Goal: Information Seeking & Learning: Learn about a topic

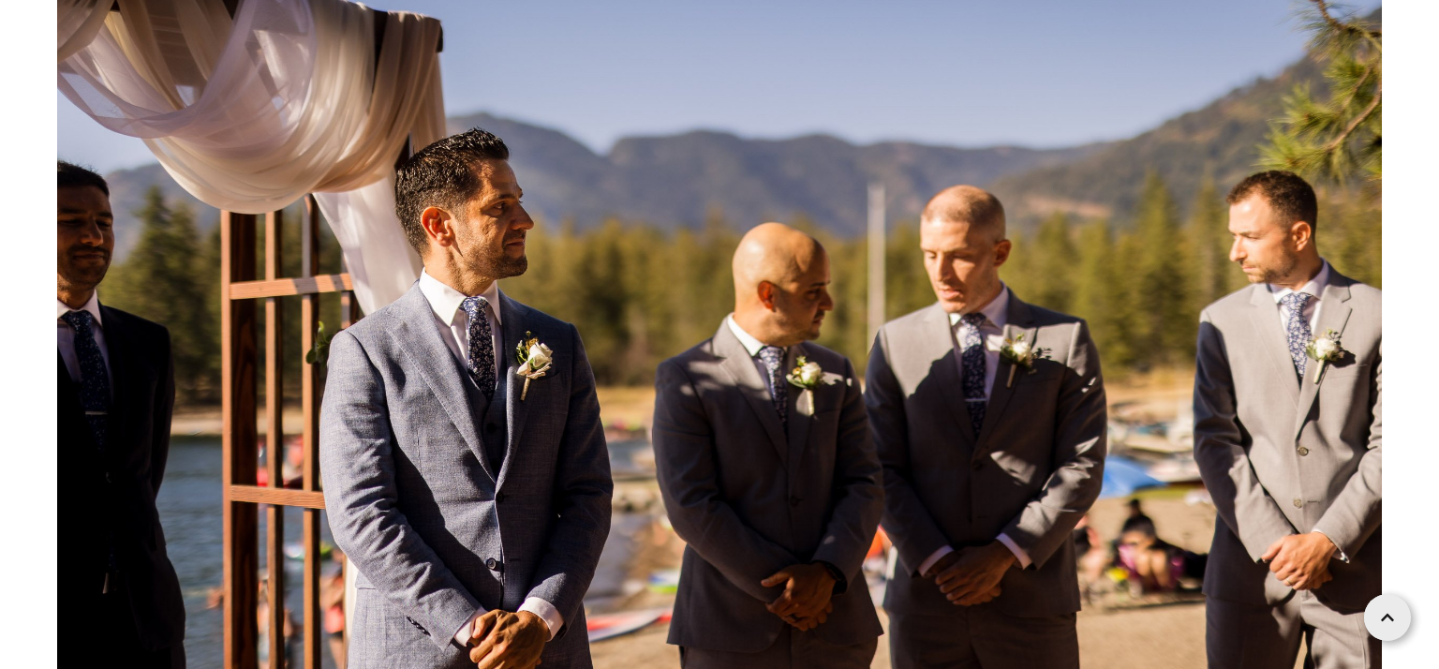
scroll to position [64048, 0]
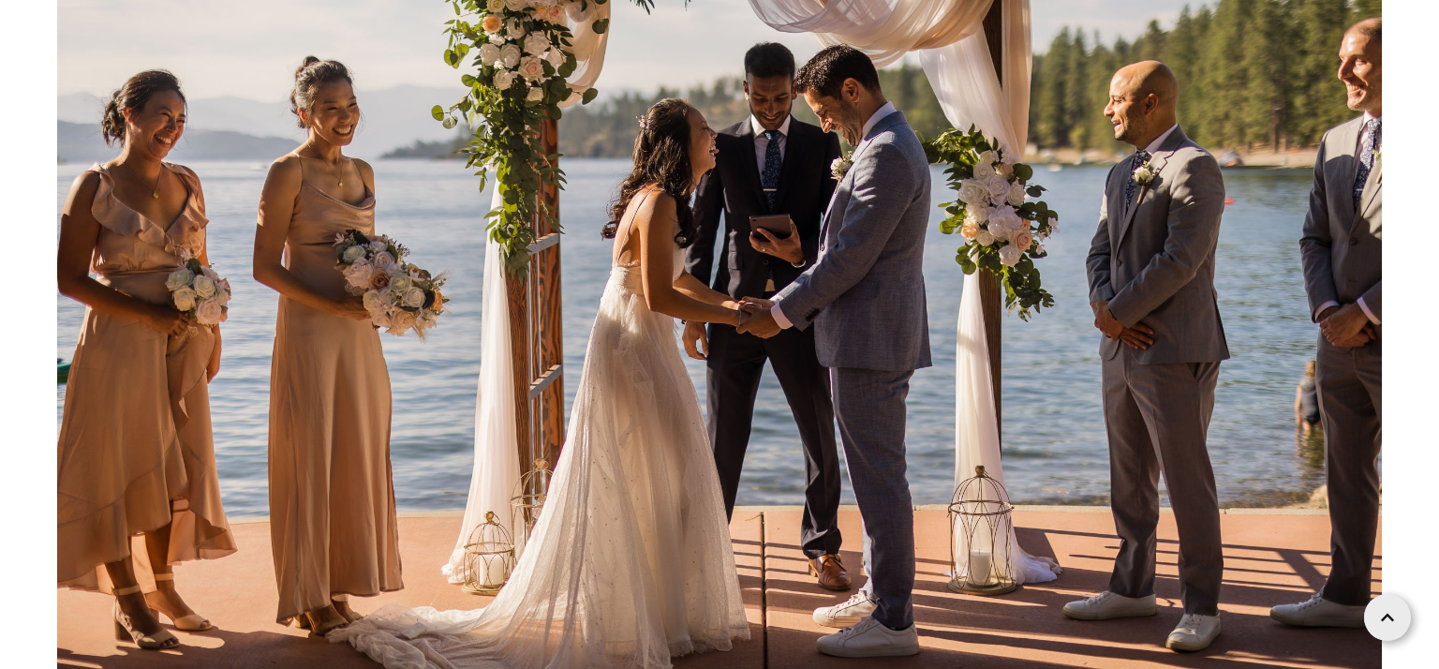
scroll to position [65900, 0]
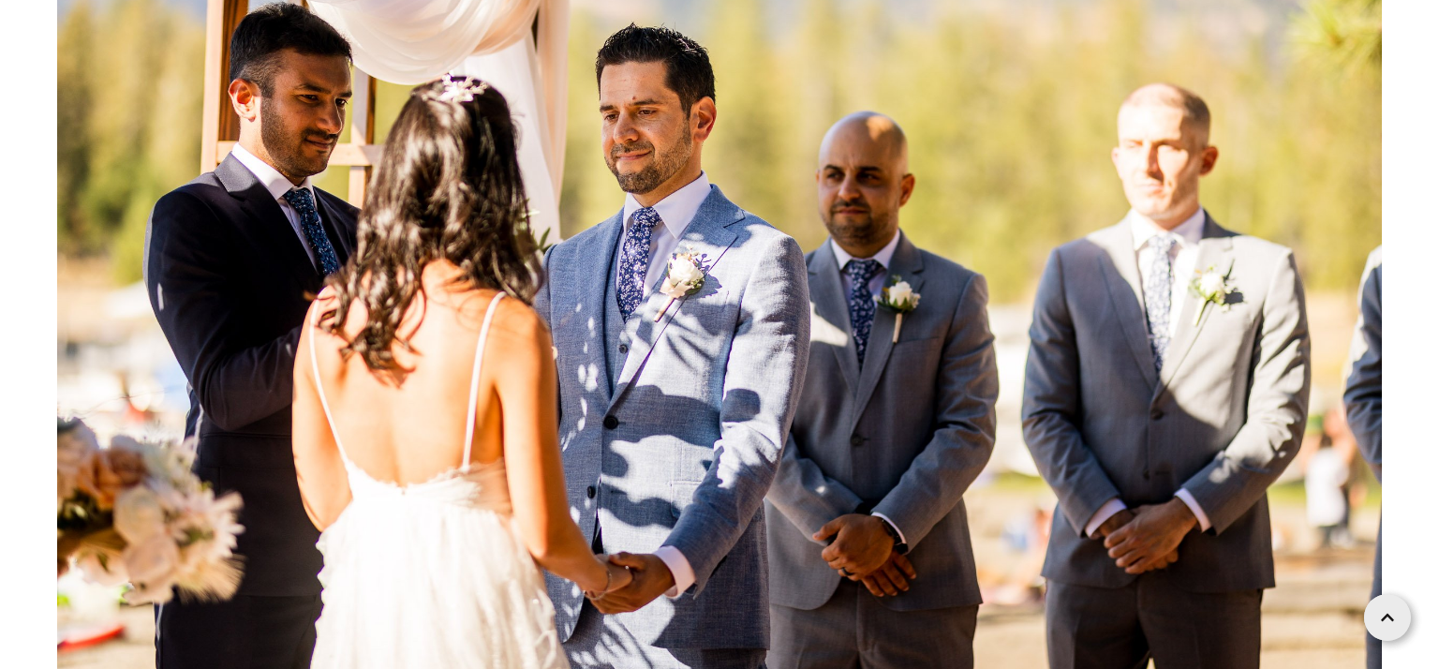
click at [1265, 421] on img at bounding box center [719, 256] width 1324 height 883
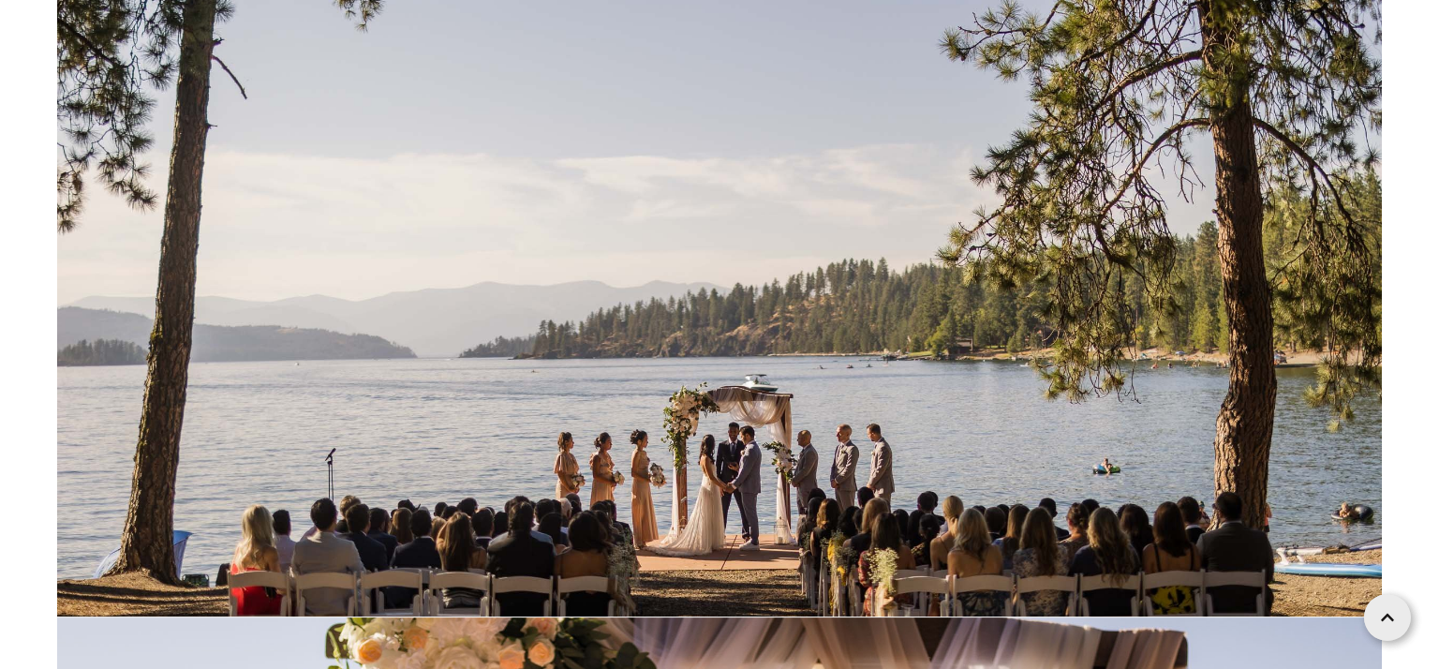
scroll to position [73988, 0]
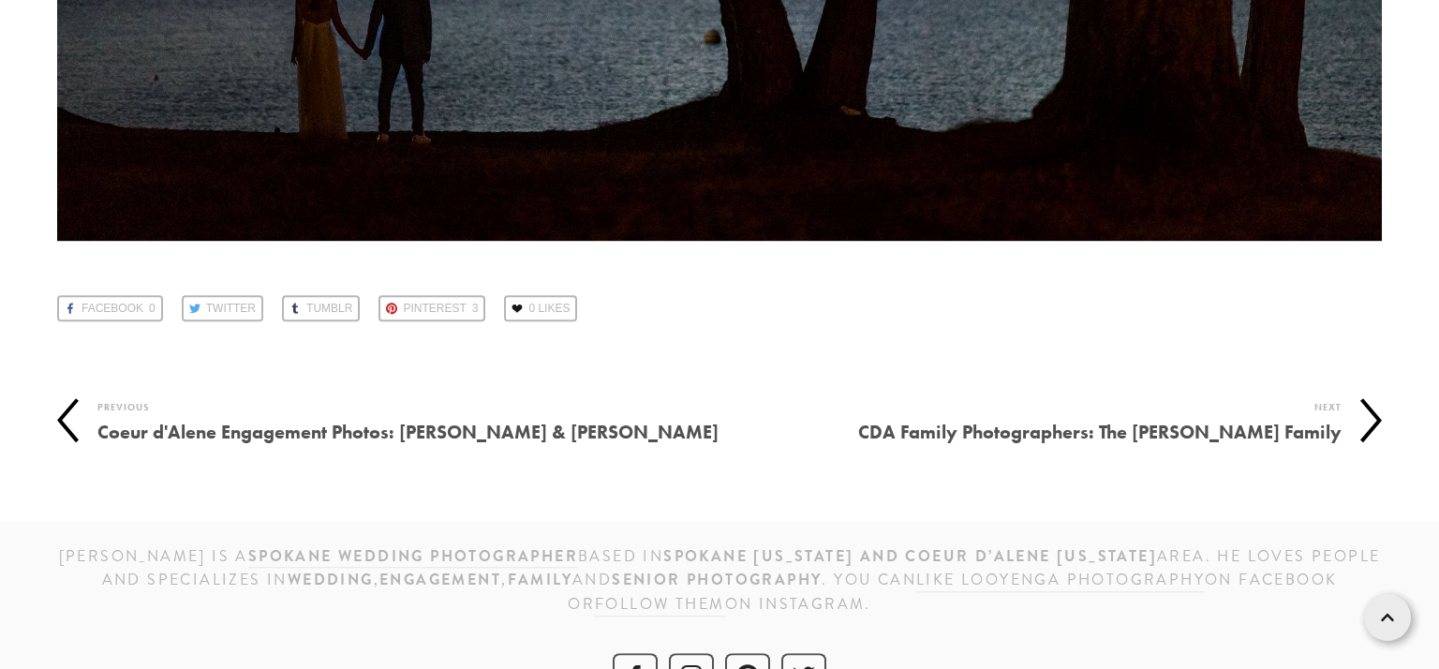
scroll to position [113506, 0]
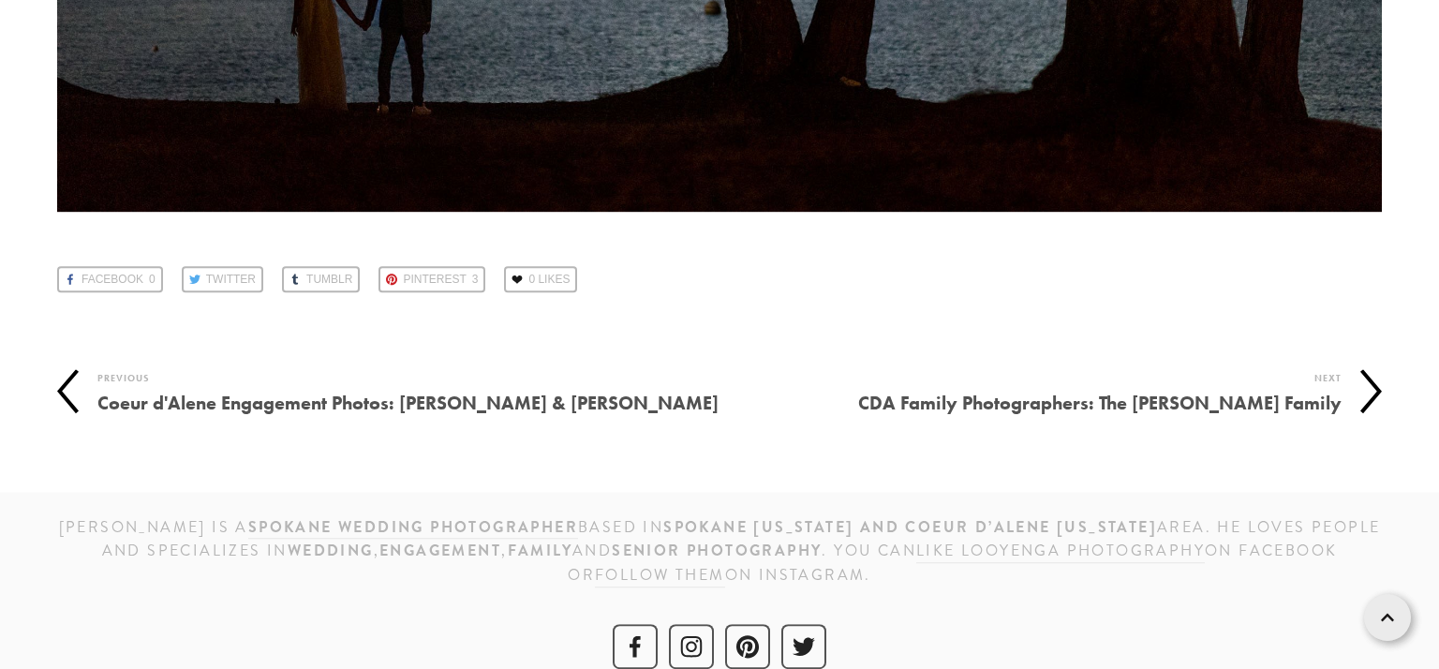
click at [1208, 389] on h4 "CDA Family Photographers: The [PERSON_NAME] Family" at bounding box center [1030, 403] width 622 height 28
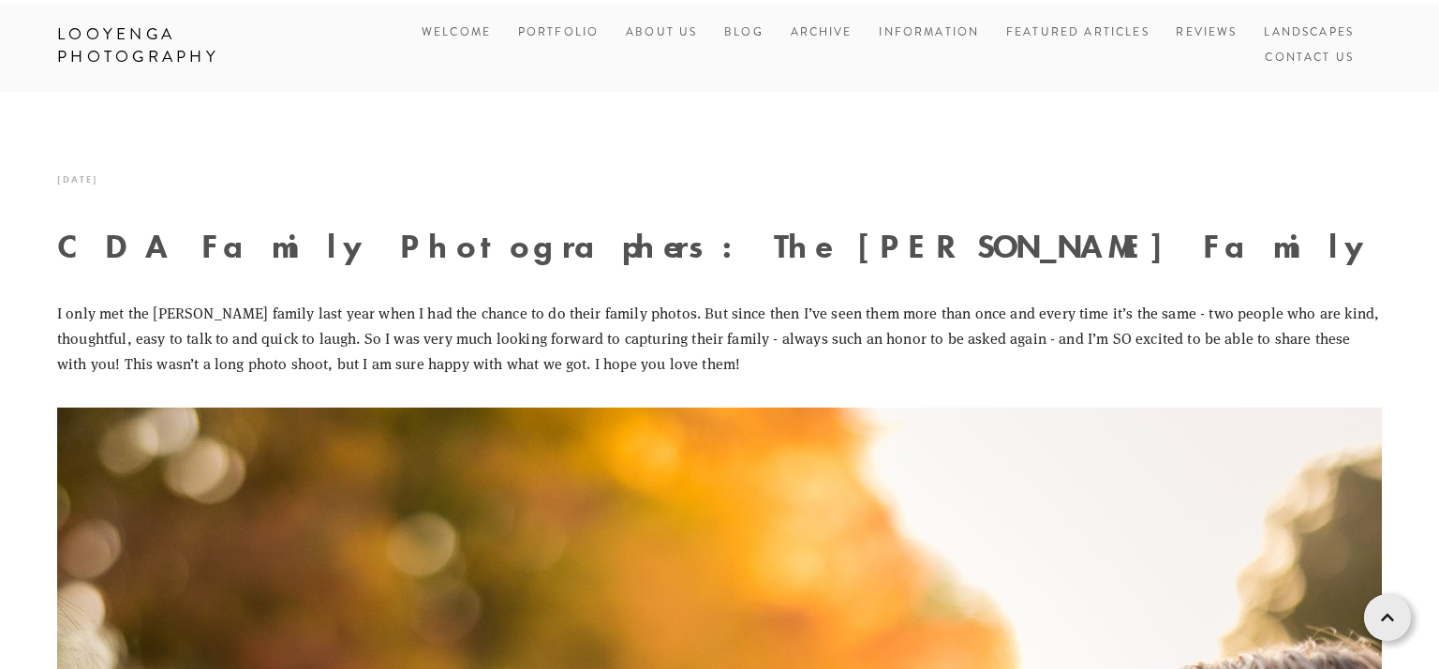
click at [1208, 375] on p "I only met the [PERSON_NAME] family last year when I had the chance to do their…" at bounding box center [719, 338] width 1324 height 77
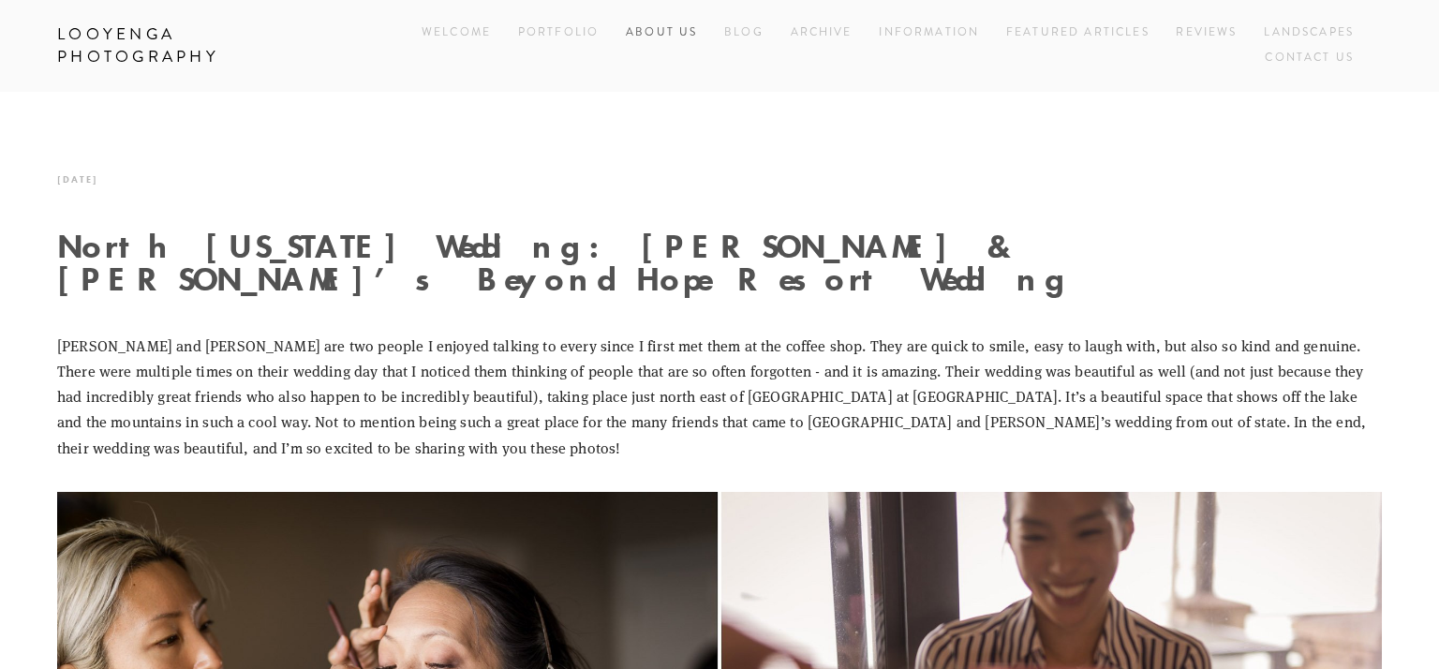
click at [673, 37] on link "About Us" at bounding box center [661, 33] width 71 height 25
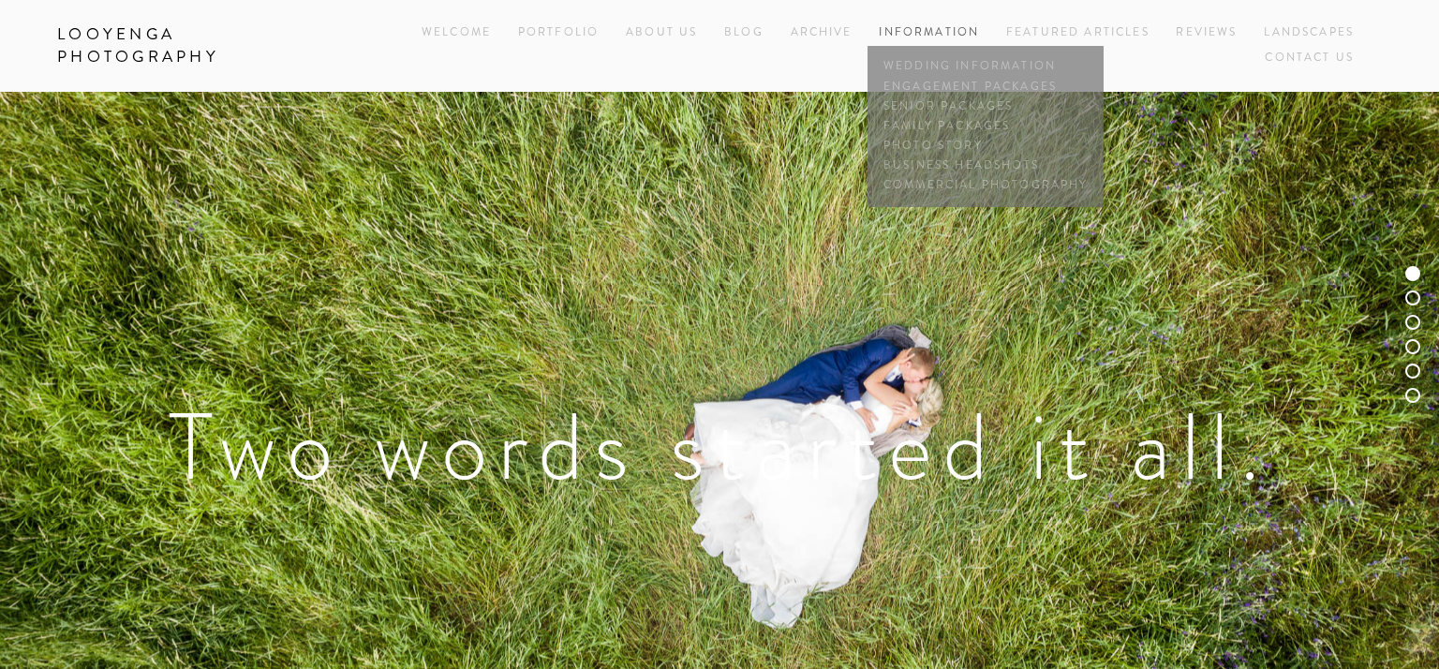
click at [910, 34] on link "Information" at bounding box center [928, 32] width 100 height 16
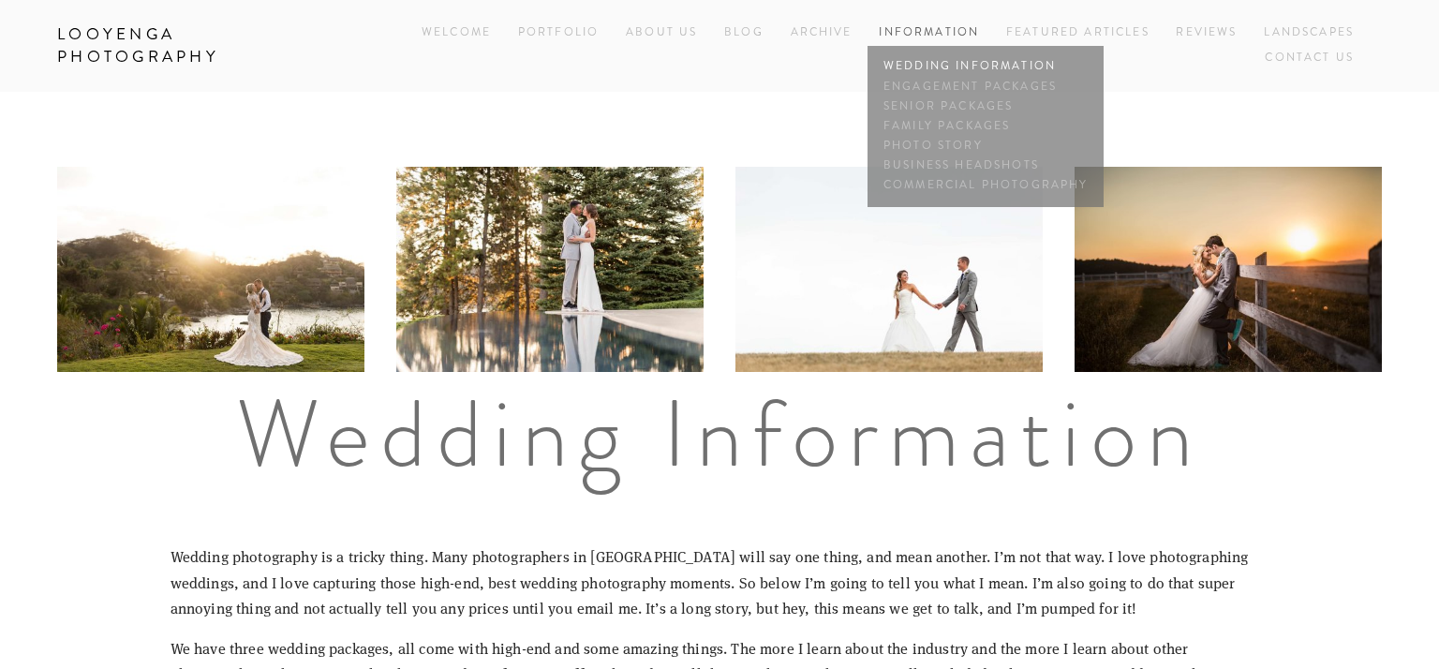
click at [928, 66] on link "Wedding Information" at bounding box center [985, 67] width 214 height 20
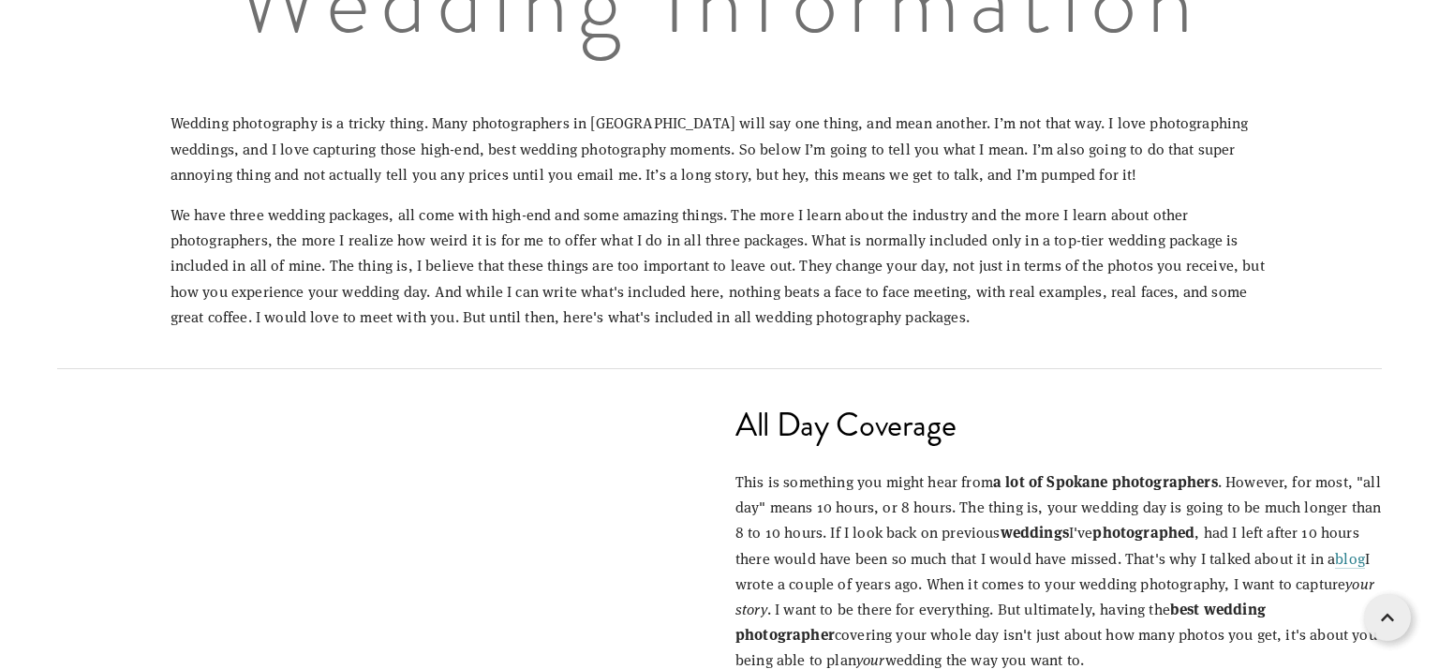
scroll to position [435, 0]
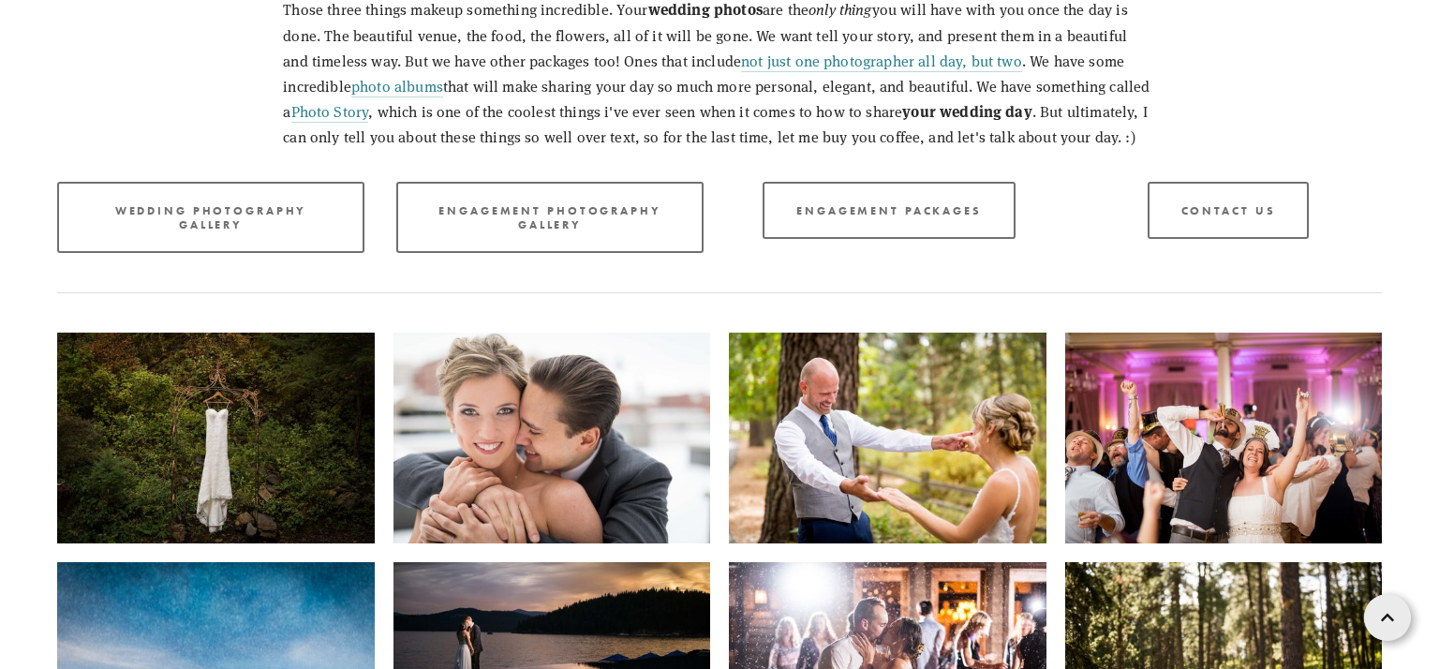
scroll to position [2667, 0]
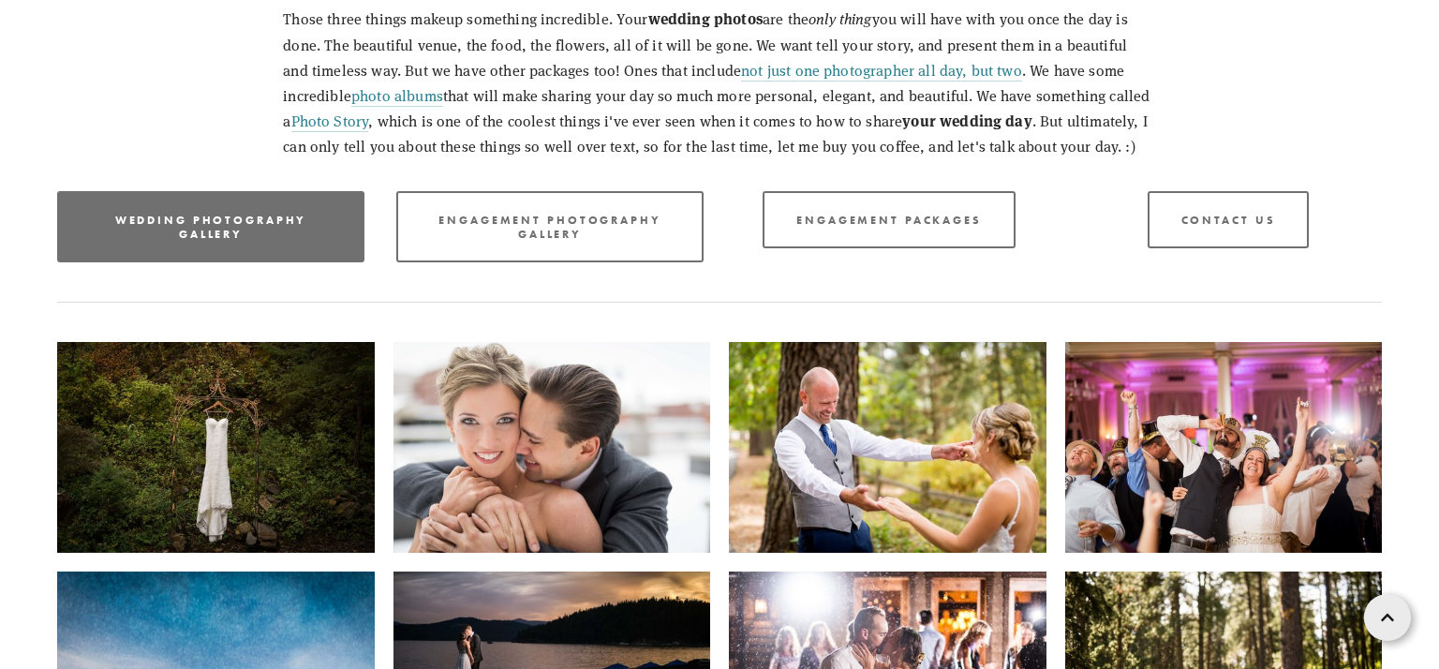
click at [270, 239] on link "Wedding Photography Gallery" at bounding box center [210, 226] width 307 height 71
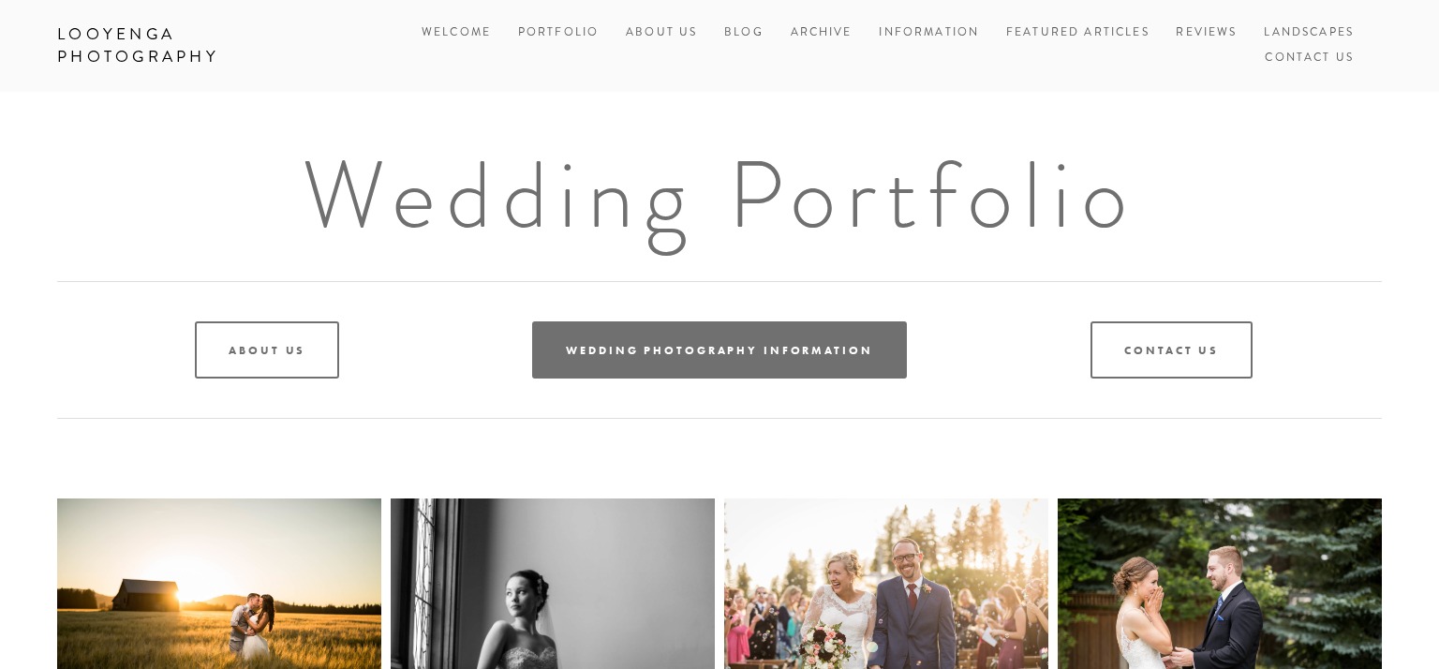
click at [716, 342] on link "Wedding Photography Information" at bounding box center [719, 349] width 374 height 57
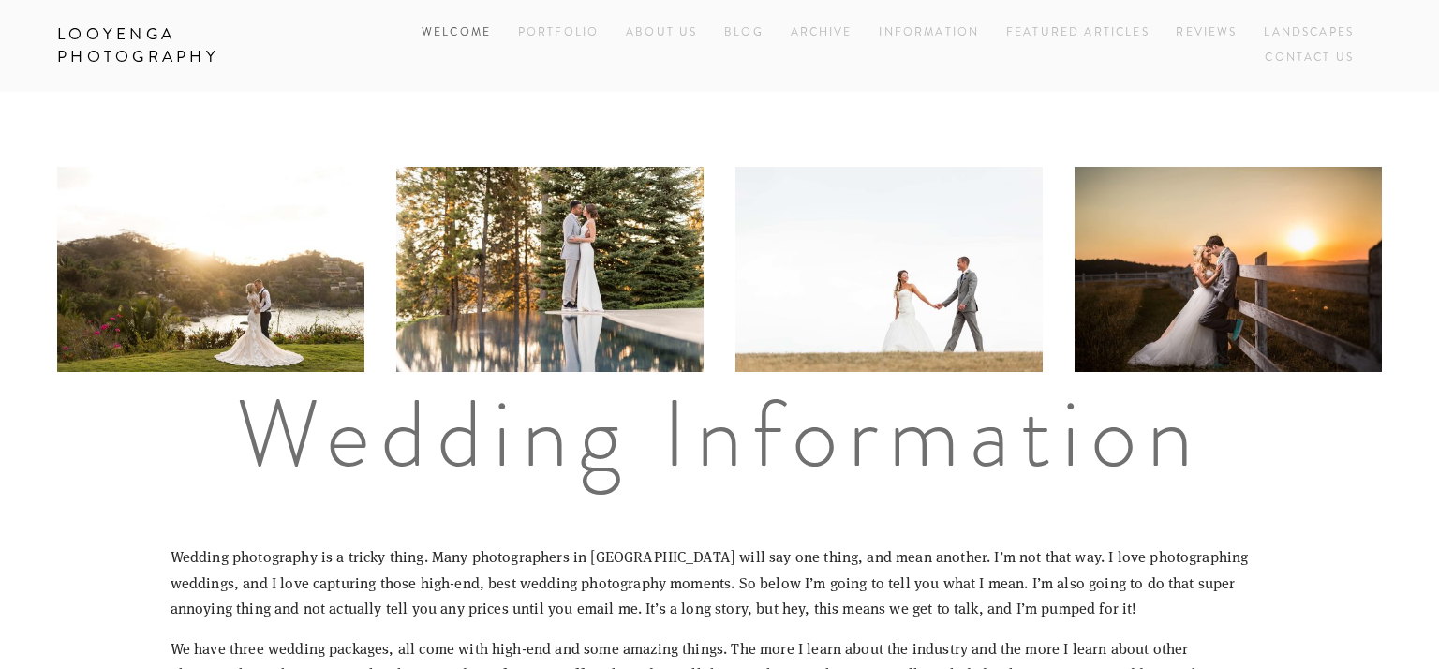
click at [473, 31] on link "Welcome" at bounding box center [455, 33] width 69 height 25
